Goal: Task Accomplishment & Management: Use online tool/utility

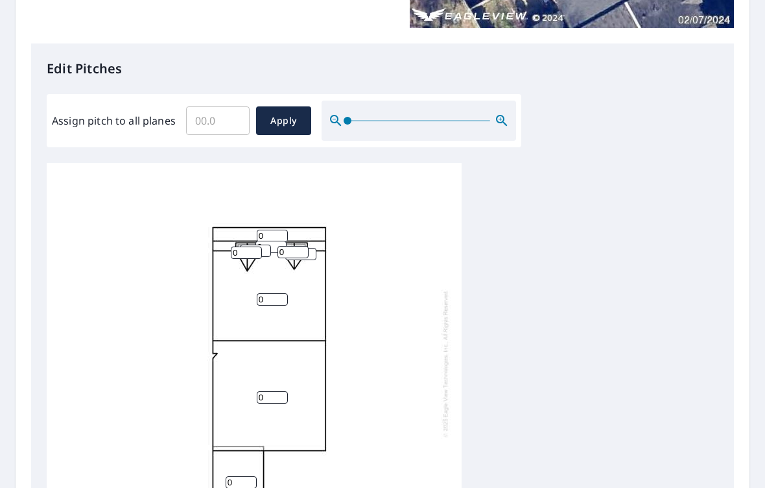
scroll to position [363, 0]
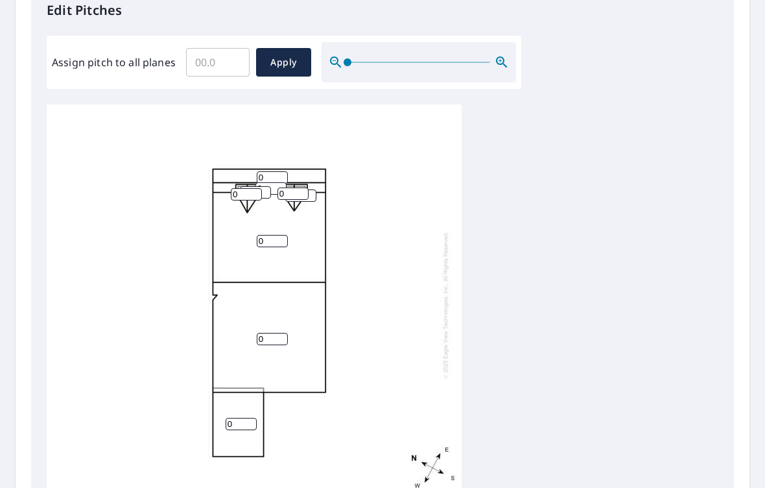
click at [276, 171] on input "0" at bounding box center [272, 177] width 31 height 12
type input "4"
click at [282, 333] on input "0" at bounding box center [272, 339] width 31 height 12
type input "4"
click at [282, 235] on input "0" at bounding box center [272, 241] width 31 height 12
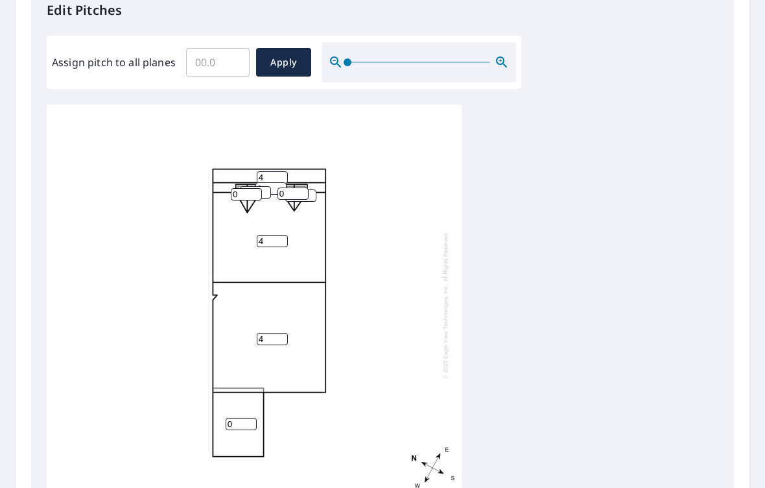
type input "4"
click at [250, 418] on input "0" at bounding box center [241, 424] width 31 height 12
type input "4"
click at [301, 187] on input "0" at bounding box center [293, 193] width 31 height 12
type input "12"
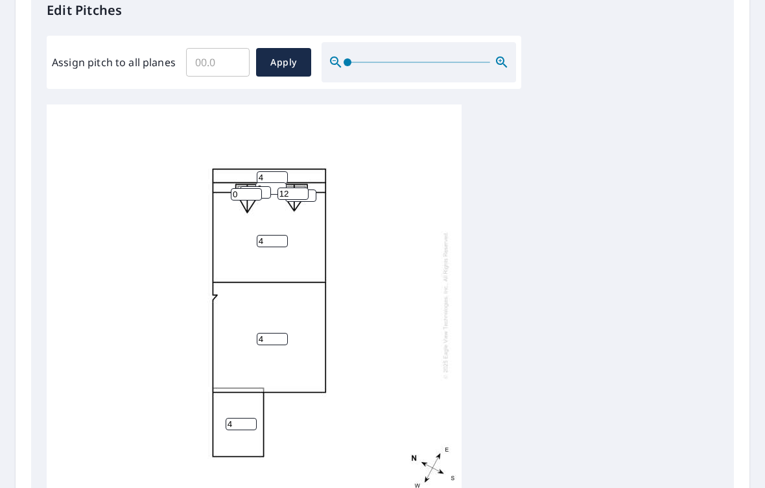
click at [260, 188] on input "0" at bounding box center [246, 194] width 31 height 12
type input "12"
click at [269, 186] on input "0" at bounding box center [255, 192] width 31 height 12
type input "12"
click at [315, 189] on input "0" at bounding box center [300, 195] width 31 height 12
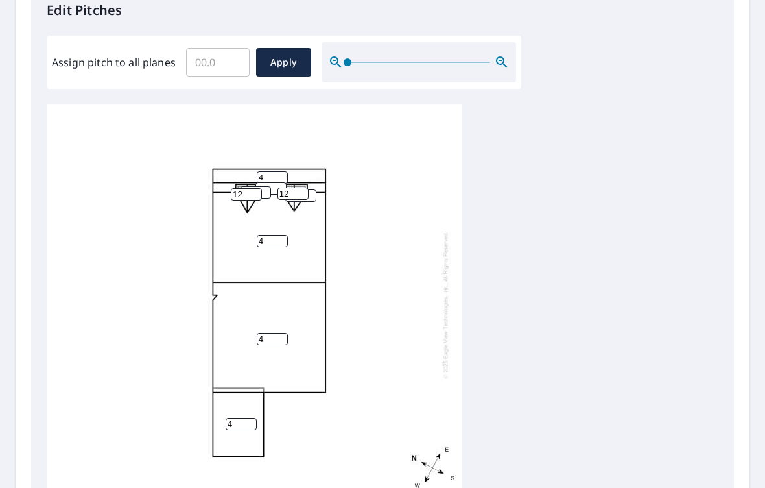
type input "12"
click at [298, 187] on input "12" at bounding box center [293, 193] width 31 height 12
type input "1"
type input "4"
click at [261, 188] on input "12" at bounding box center [246, 194] width 31 height 12
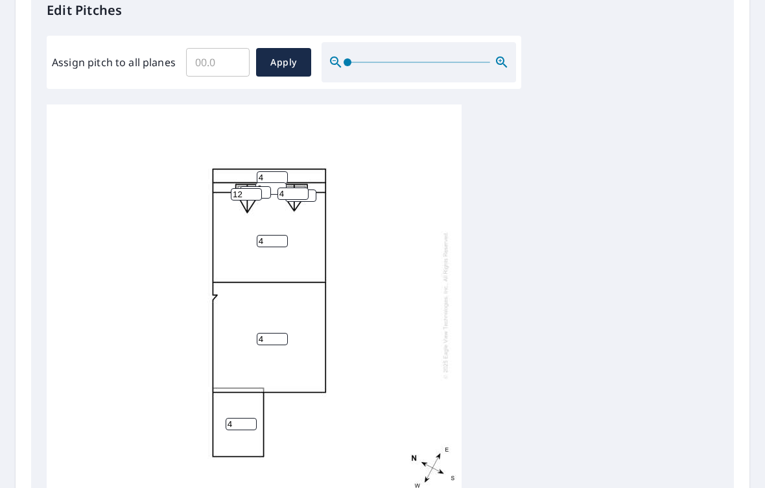
type input "1"
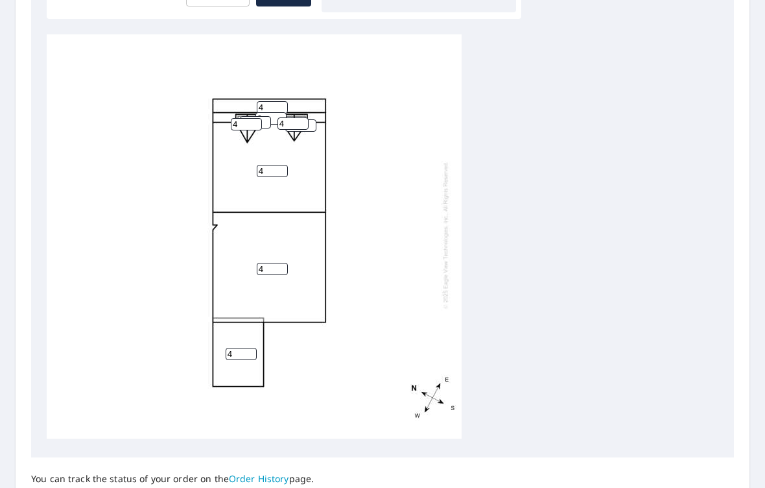
scroll to position [435, 0]
type input "4"
click at [280, 116] on input "4" at bounding box center [293, 122] width 31 height 12
click at [268, 115] on input "12" at bounding box center [255, 121] width 31 height 12
click at [263, 115] on input "12" at bounding box center [255, 121] width 31 height 12
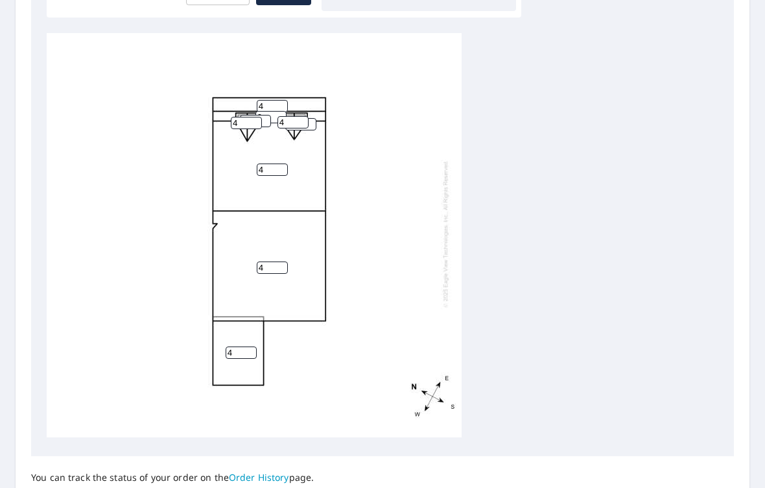
click at [276, 111] on input "0" at bounding box center [271, 117] width 31 height 12
type input "0"
type input "12"
click at [316, 118] on input "12" at bounding box center [300, 124] width 31 height 12
type input "1"
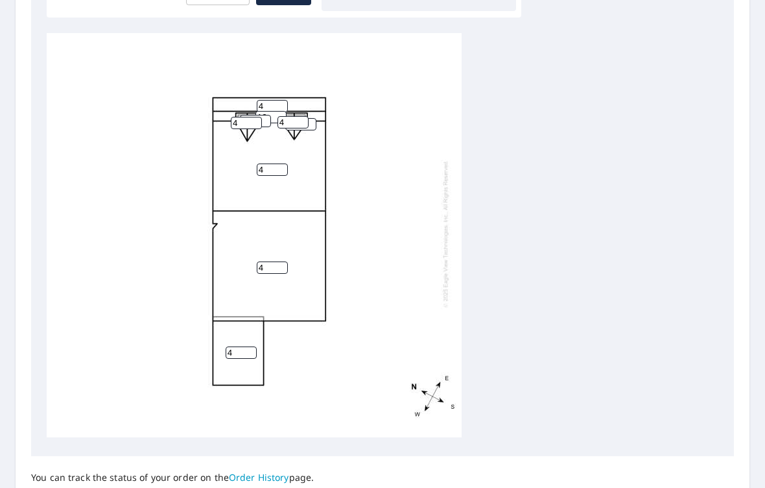
type input "4"
click at [270, 115] on input "12" at bounding box center [255, 121] width 31 height 12
type input "1"
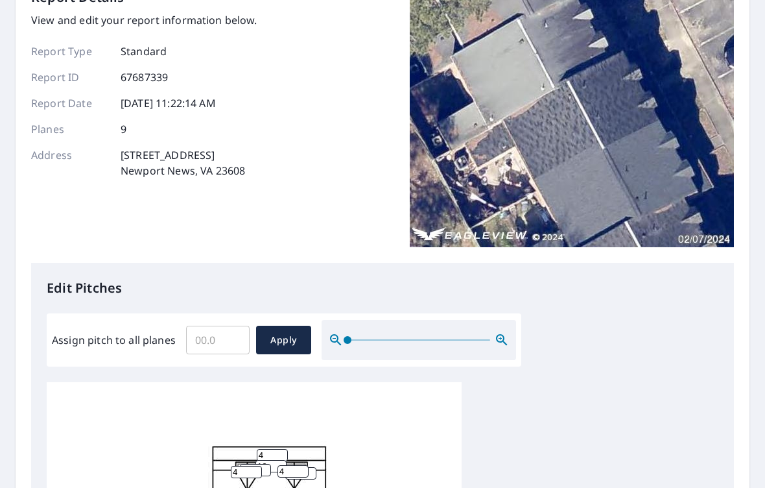
scroll to position [115, 0]
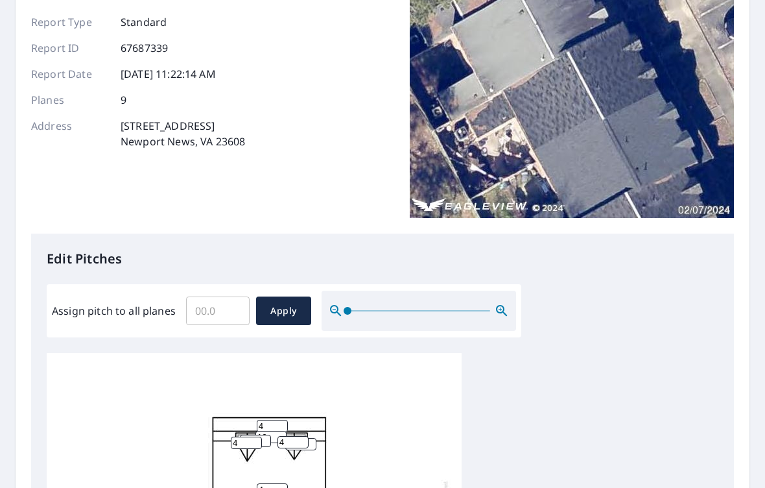
type input "4"
click at [293, 306] on span "Apply" at bounding box center [284, 311] width 34 height 16
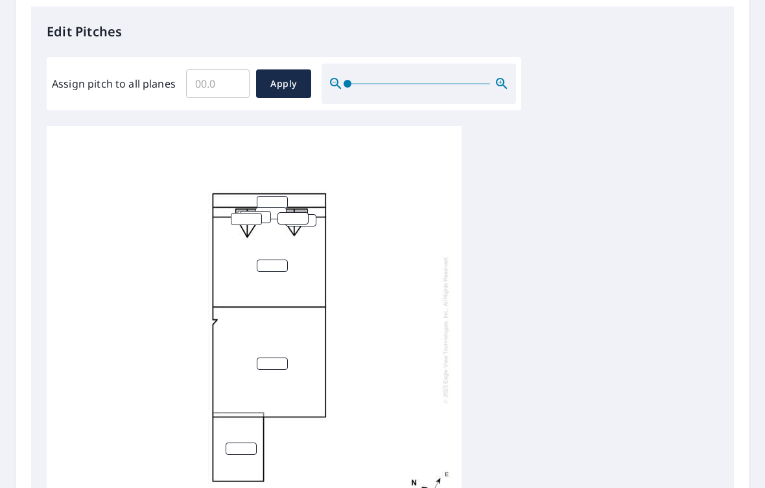
scroll to position [344, 0]
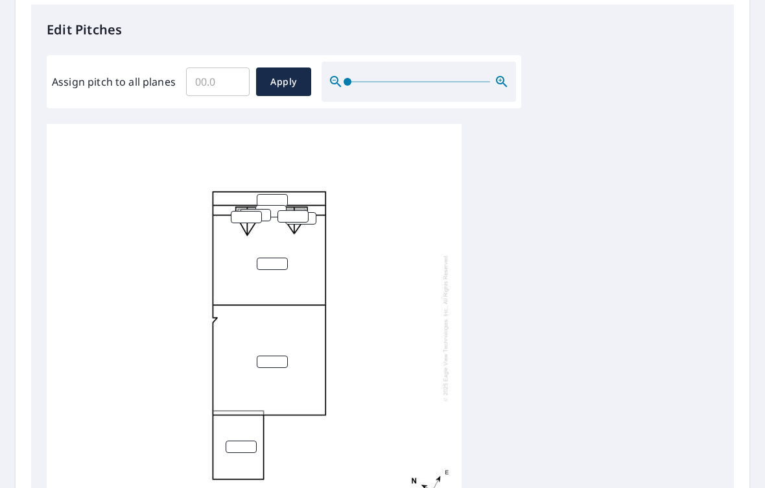
click at [251, 211] on input "number" at bounding box center [246, 217] width 31 height 12
type input "4"
click at [296, 210] on input "number" at bounding box center [293, 216] width 31 height 12
type input "4"
click at [270, 209] on input "number" at bounding box center [255, 215] width 31 height 12
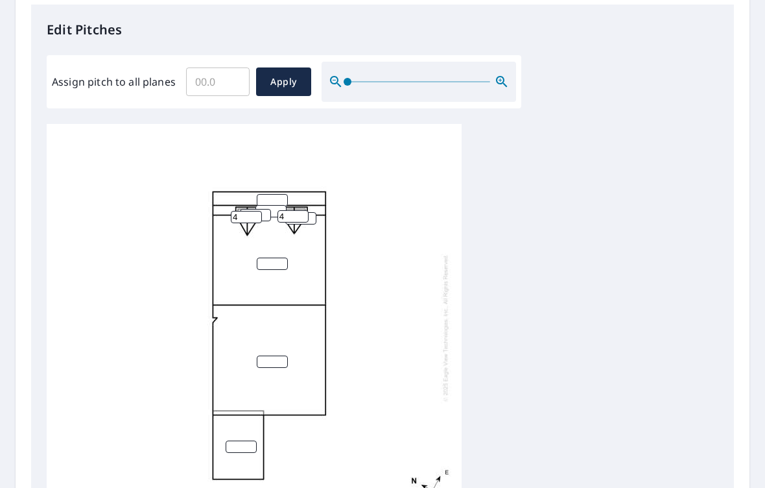
type input "4"
click at [316, 212] on input "number" at bounding box center [300, 218] width 31 height 12
type input "4"
click at [282, 194] on input "number" at bounding box center [272, 200] width 31 height 12
type input "4"
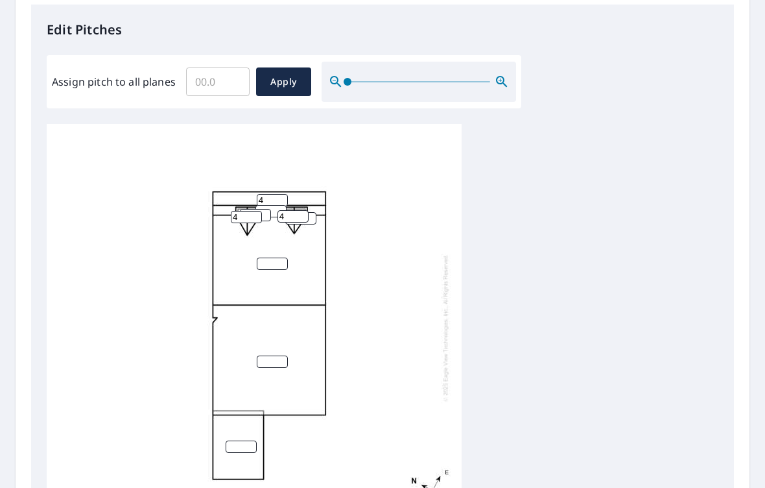
click at [278, 205] on input "number" at bounding box center [271, 211] width 31 height 12
type input "12"
click at [281, 257] on input "number" at bounding box center [272, 263] width 31 height 12
type input "4"
click at [281, 355] on input "number" at bounding box center [272, 361] width 31 height 12
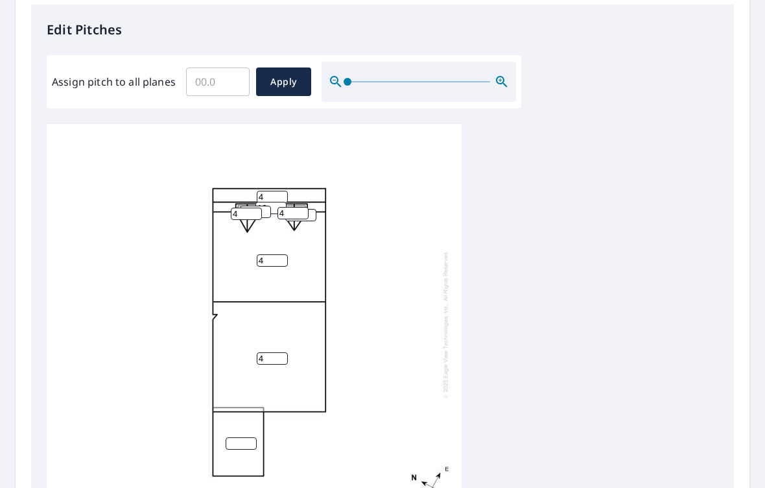
scroll to position [3, 0]
type input "4"
click at [250, 437] on input "number" at bounding box center [241, 443] width 31 height 12
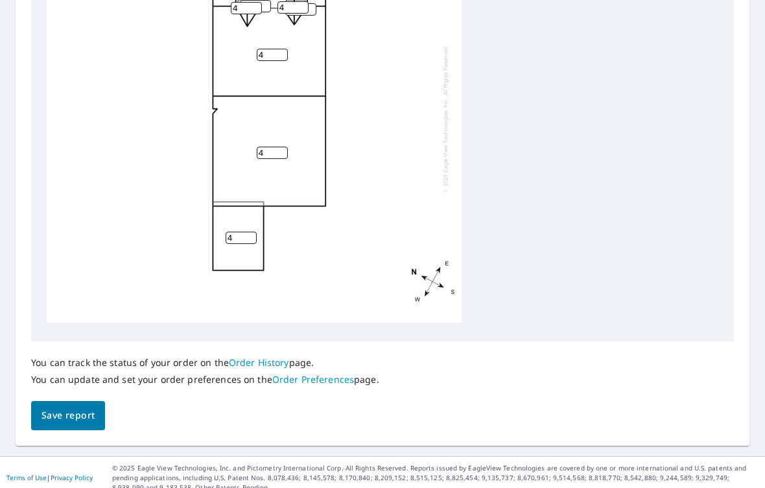
scroll to position [548, 0]
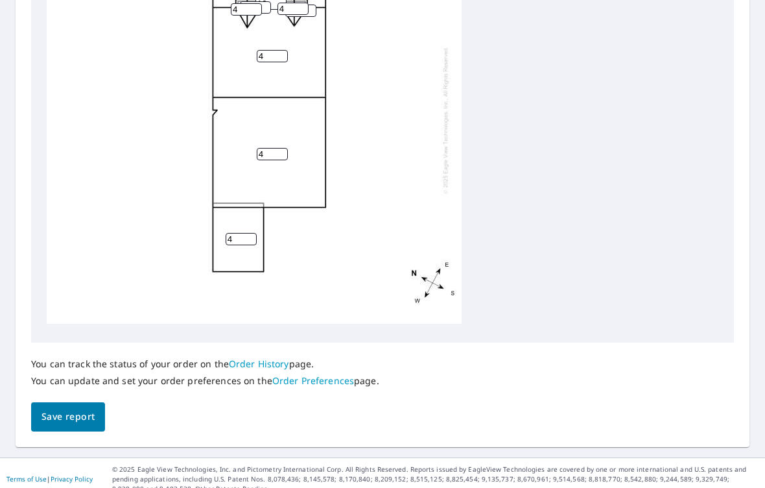
type input "4"
click at [69, 409] on span "Save report" at bounding box center [68, 417] width 53 height 16
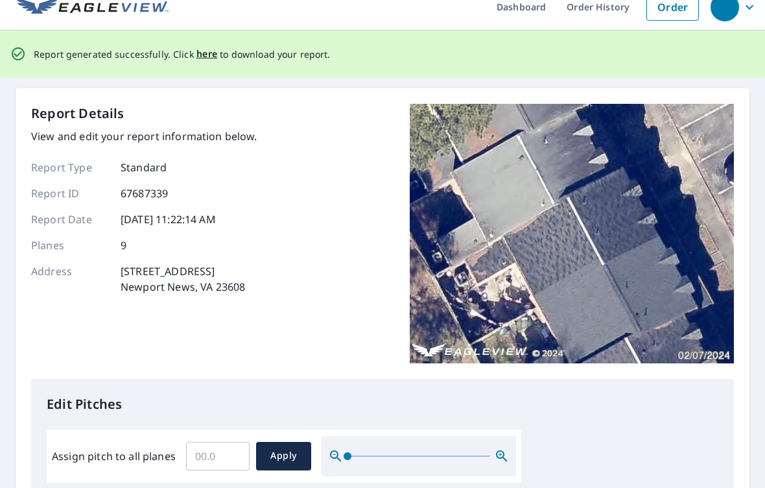
scroll to position [0, 0]
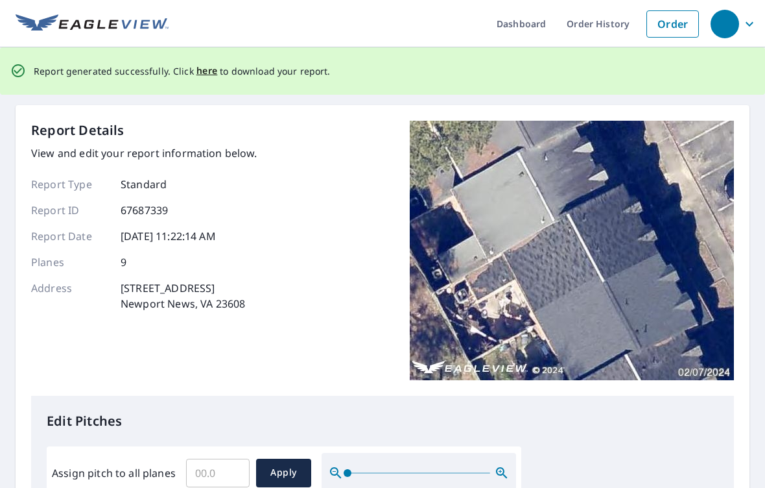
click at [200, 68] on span "here" at bounding box center [207, 71] width 21 height 16
